Goal: Task Accomplishment & Management: Manage account settings

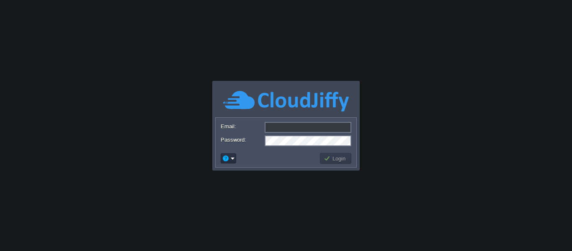
type input "[DOMAIN_NAME][EMAIL_ADDRESS][DOMAIN_NAME]"
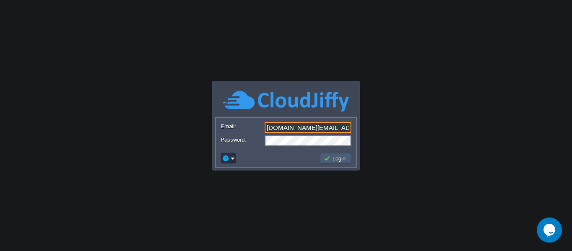
click at [345, 158] on button "Login" at bounding box center [335, 158] width 24 height 8
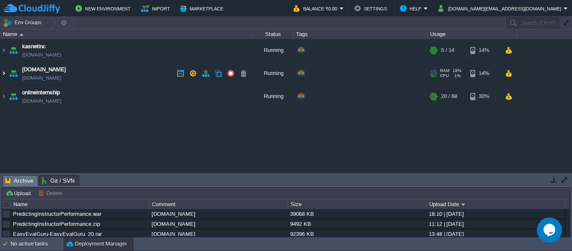
click at [5, 73] on img at bounding box center [3, 73] width 7 height 23
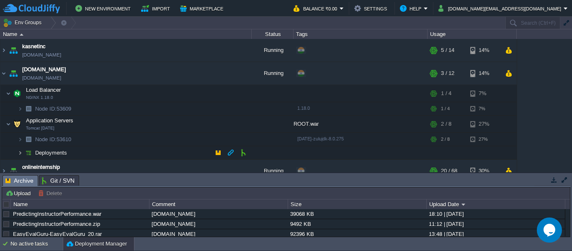
click at [21, 152] on img at bounding box center [20, 152] width 5 height 13
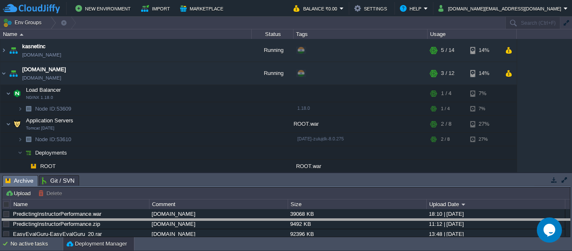
drag, startPoint x: 185, startPoint y: 182, endPoint x: 200, endPoint y: 265, distance: 85.1
click at [200, 250] on html "New Environment Import Marketplace Bonus ₹0.00 Upgrade Account Balance ₹0.00 Se…" at bounding box center [286, 125] width 572 height 251
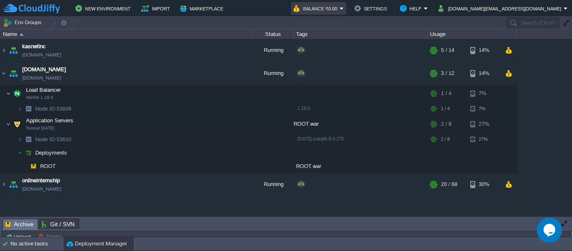
click at [344, 9] on em "Balance ₹0.00" at bounding box center [318, 8] width 50 height 10
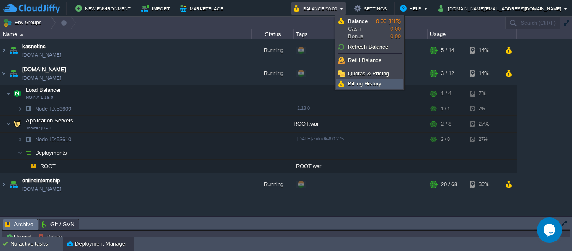
click at [376, 80] on link "Billing History" at bounding box center [369, 83] width 66 height 9
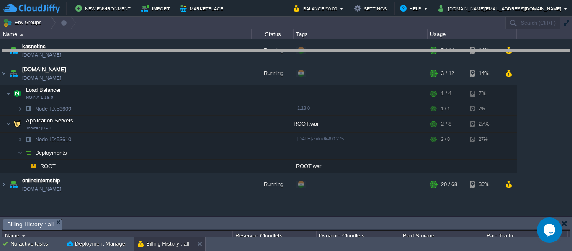
drag, startPoint x: 307, startPoint y: 225, endPoint x: 269, endPoint y: 46, distance: 182.4
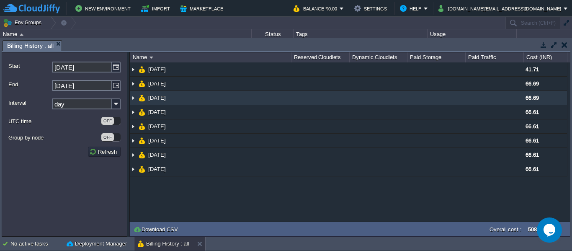
click at [133, 99] on img at bounding box center [133, 98] width 7 height 14
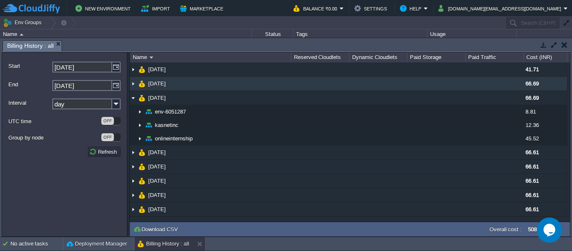
click at [134, 86] on img at bounding box center [133, 84] width 7 height 14
